Goal: Information Seeking & Learning: Learn about a topic

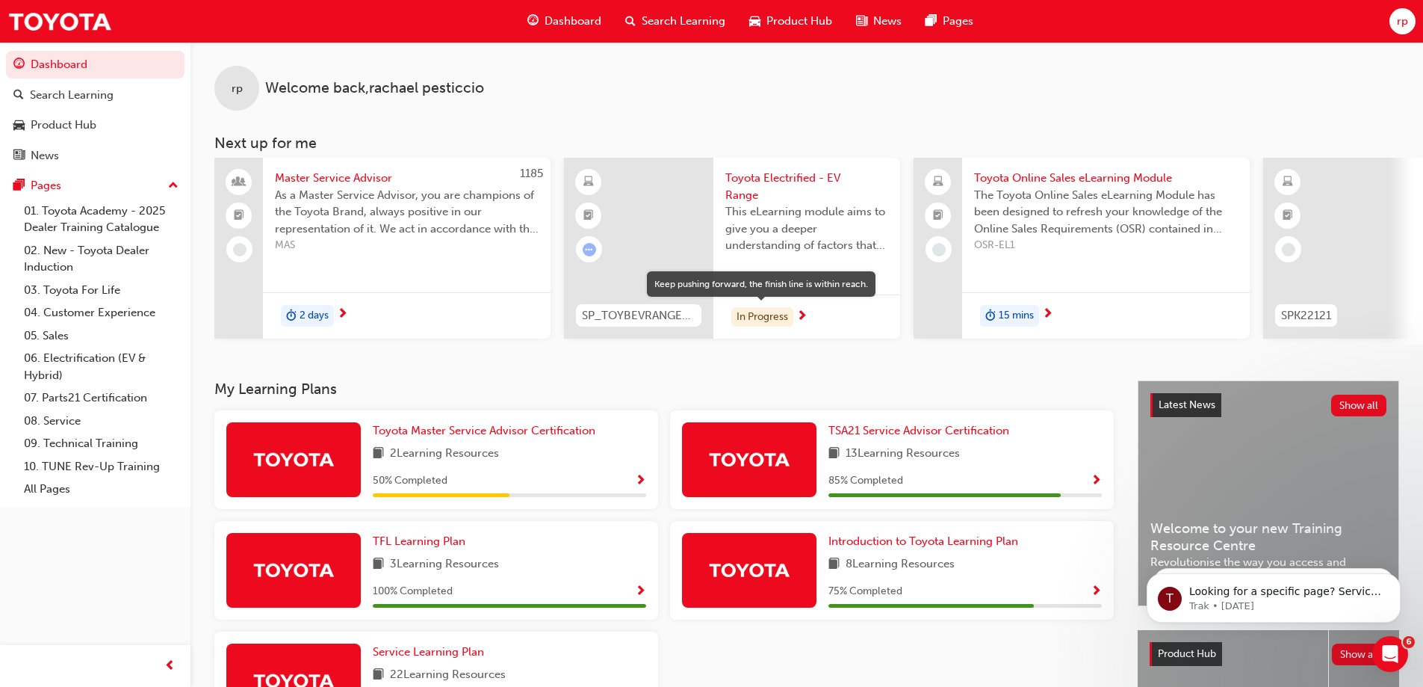
click at [773, 313] on div "In Progress" at bounding box center [762, 317] width 62 height 20
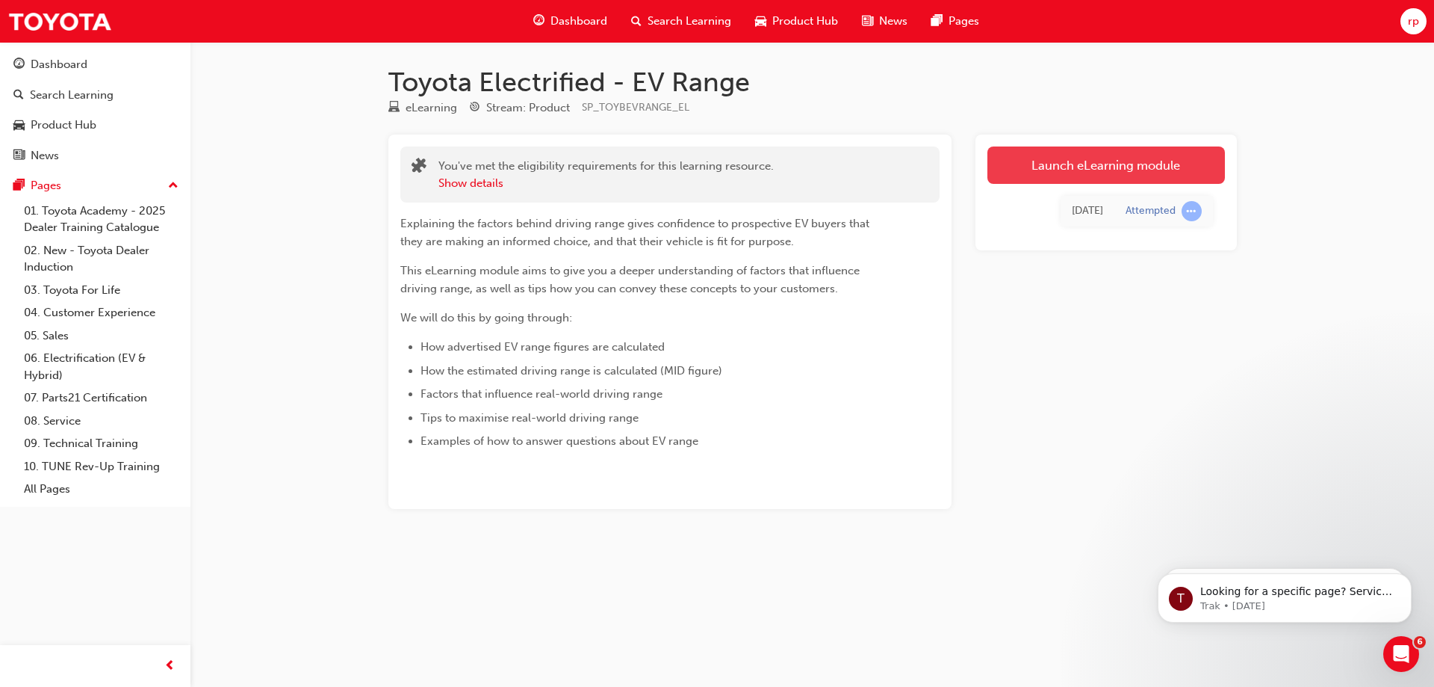
click at [1112, 158] on link "Launch eLearning module" at bounding box center [1107, 164] width 238 height 37
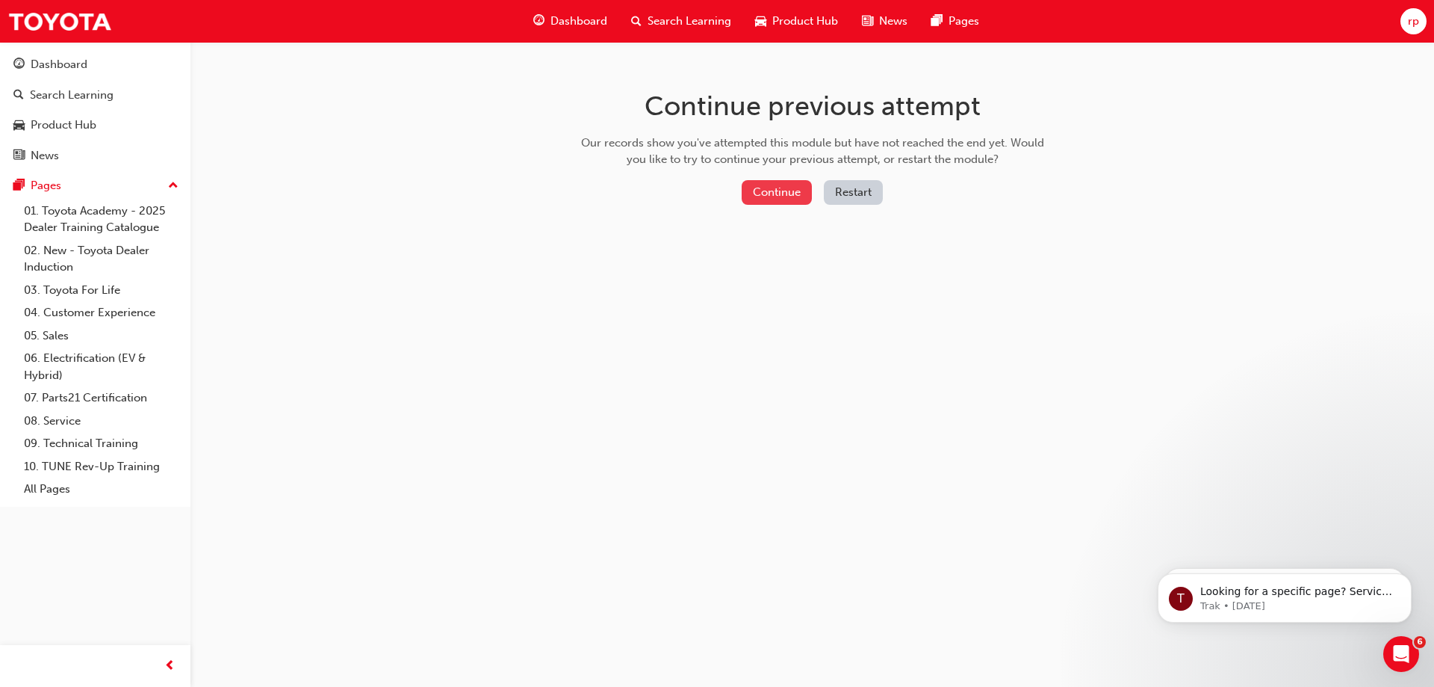
click at [778, 191] on button "Continue" at bounding box center [777, 192] width 70 height 25
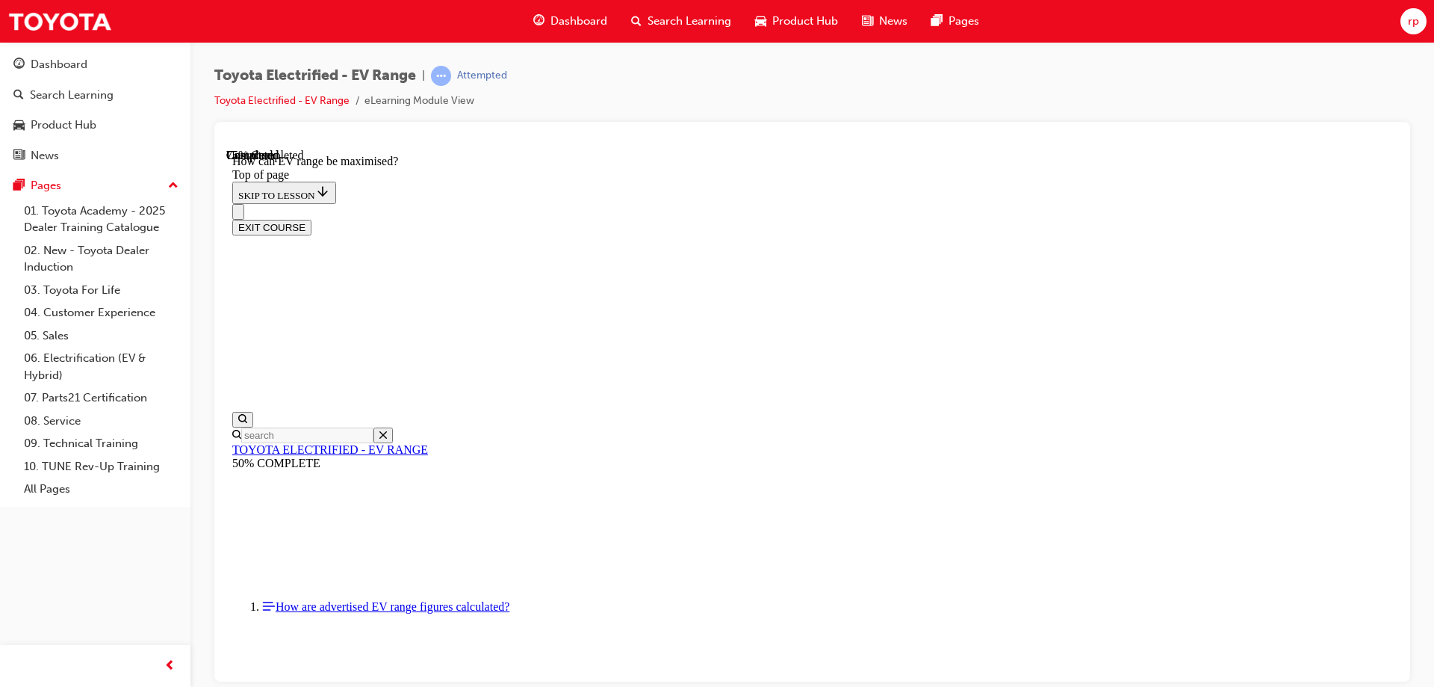
scroll to position [196, 0]
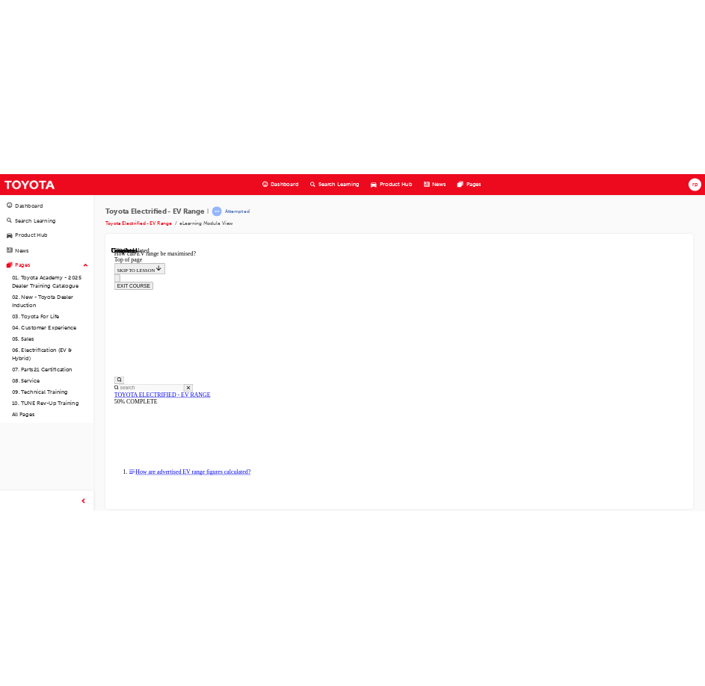
scroll to position [1541, 0]
